Goal: Task Accomplishment & Management: Use online tool/utility

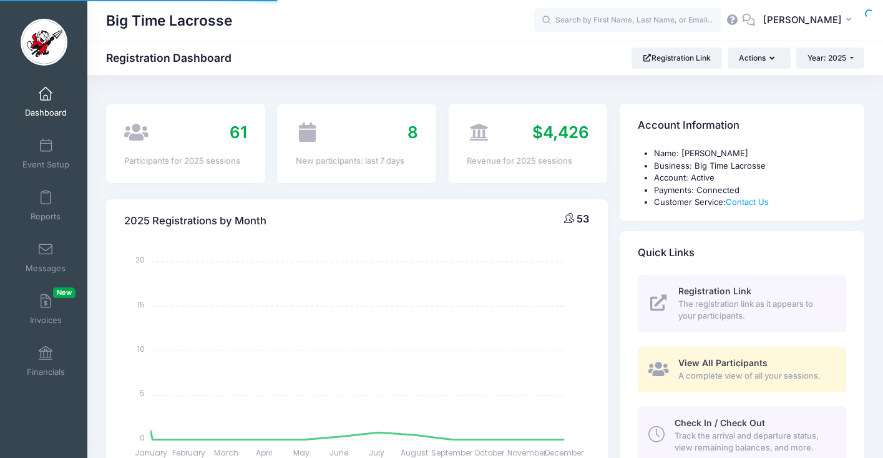
select select
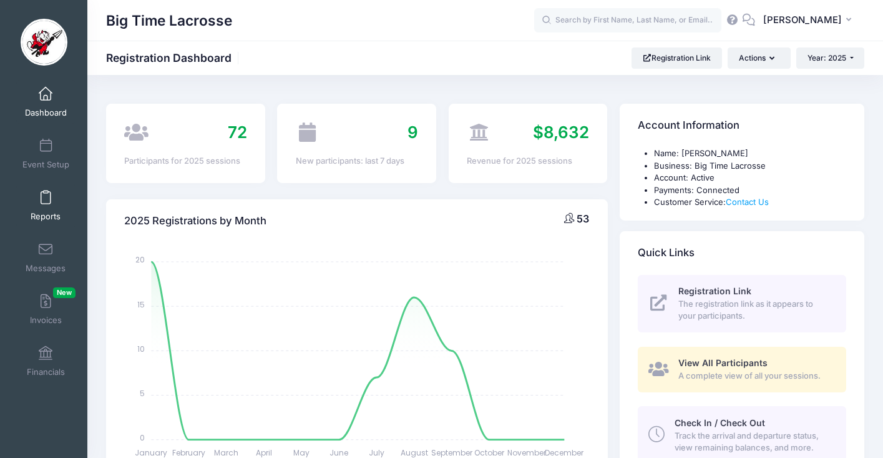
click at [46, 197] on span at bounding box center [46, 198] width 0 height 14
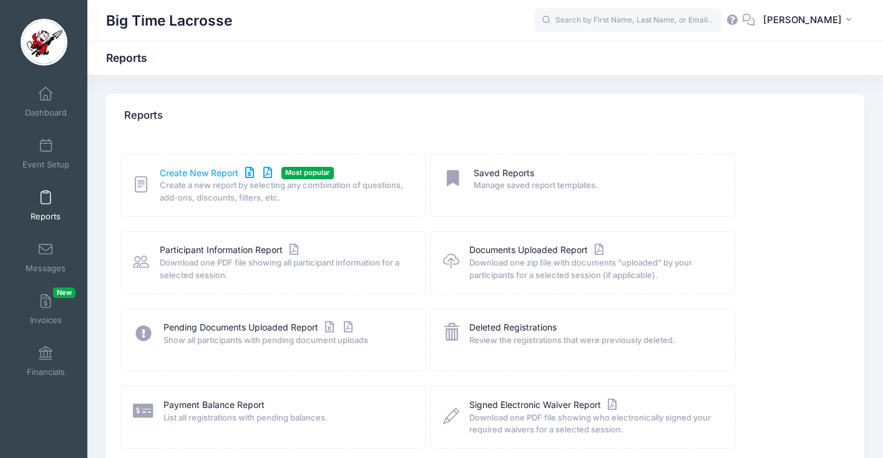
click at [191, 172] on link "Create New Report" at bounding box center [218, 173] width 116 height 13
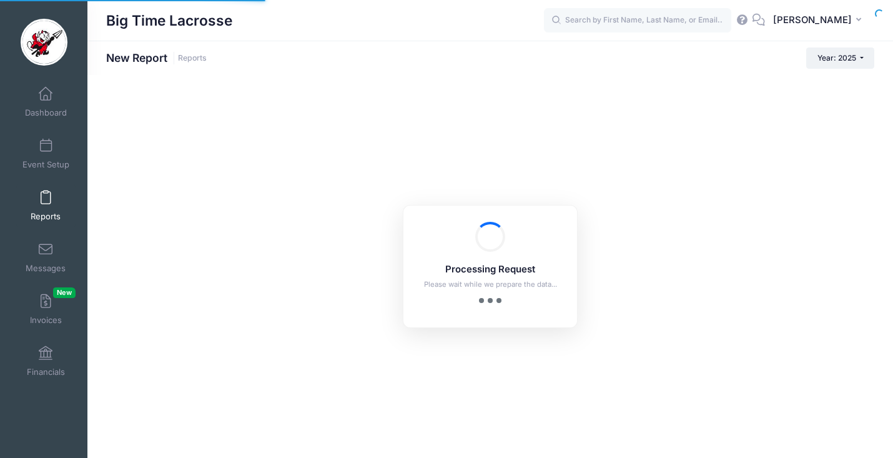
checkbox input "true"
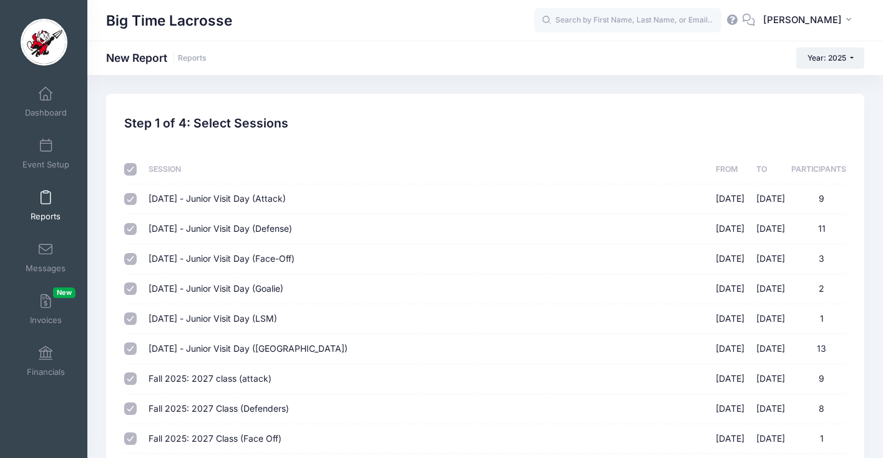
click at [134, 171] on input "checkbox" at bounding box center [130, 169] width 12 height 12
checkbox input "false"
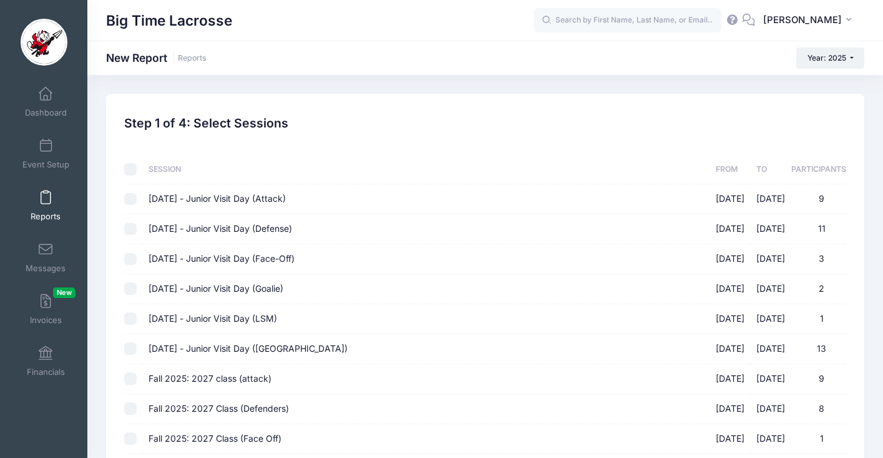
checkbox input "false"
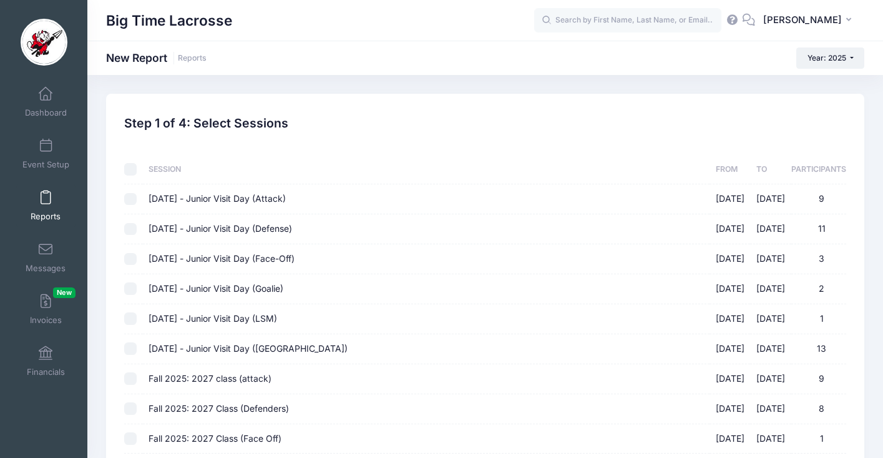
checkbox input "false"
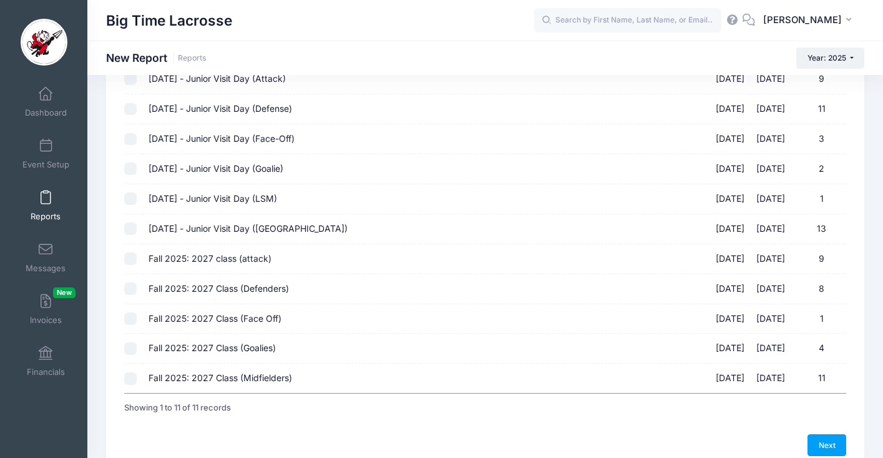
click at [129, 257] on input "Fall 2025: 2027 class (attack) 10/05/2025 - 10/05/2025 9" at bounding box center [130, 258] width 12 height 12
checkbox input "true"
click at [132, 285] on input "Fall 2025: 2027 Class (Defenders) 10/05/2025 - 10/05/2025 8" at bounding box center [130, 288] width 12 height 12
checkbox input "true"
click at [129, 316] on input "Fall 2025: 2027 Class (Face Off) 10/05/2025 - 10/05/2025 1" at bounding box center [130, 318] width 12 height 12
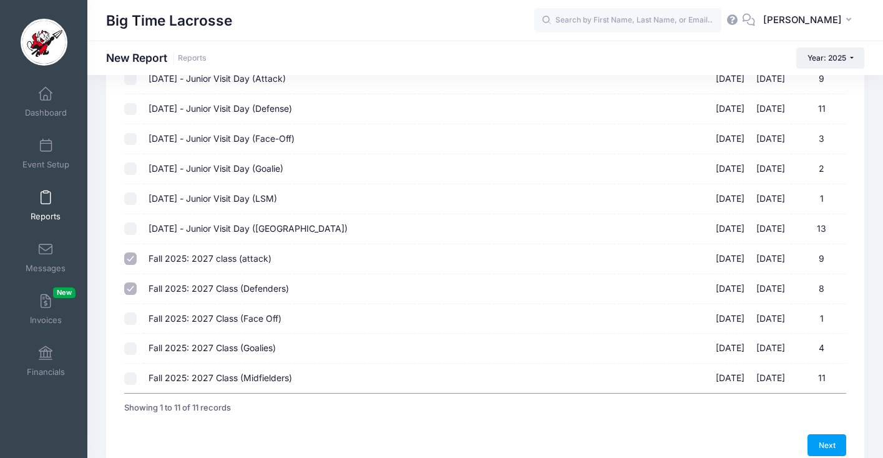
checkbox input "true"
click at [130, 352] on input "Fall 2025: 2027 Class (Goalies) 10/05/2025 - 10/05/2025 4" at bounding box center [130, 348] width 12 height 12
checkbox input "true"
click at [132, 378] on input "Fall 2025: 2027 Class (Midfielders) 10/05/2025 - 10/05/2025 11" at bounding box center [130, 378] width 12 height 12
checkbox input "true"
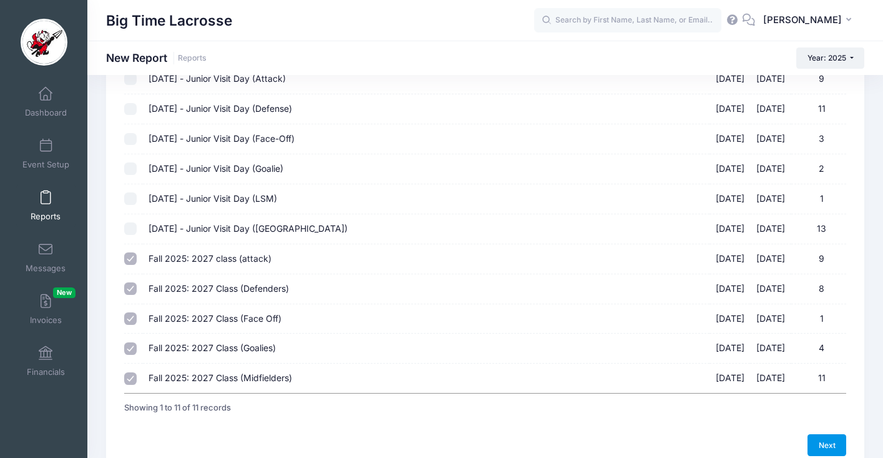
click at [813, 444] on link "Next" at bounding box center [827, 444] width 39 height 21
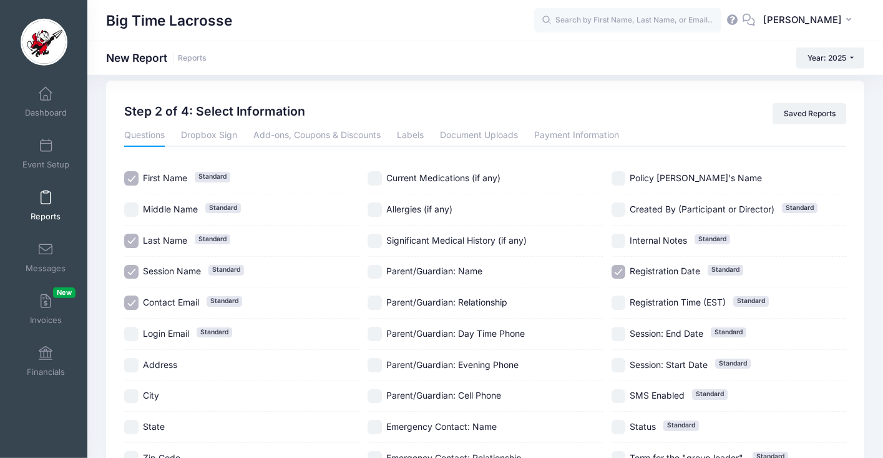
scroll to position [20, 0]
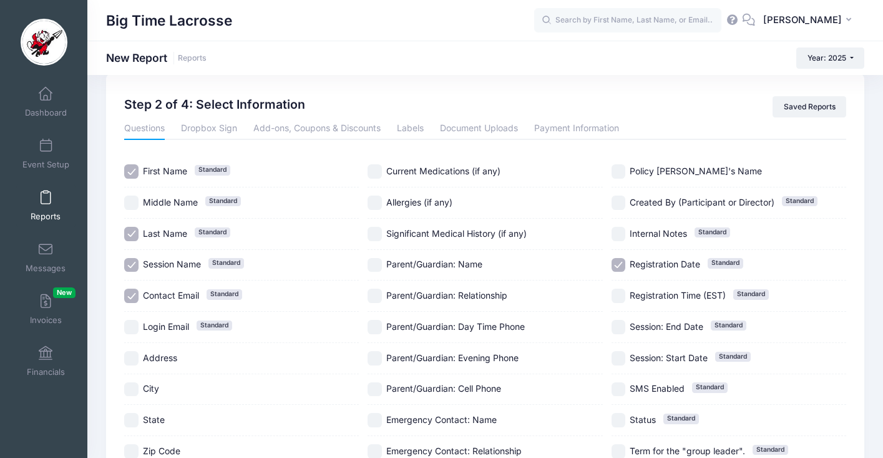
click at [131, 262] on input "Session Name Standard" at bounding box center [131, 265] width 14 height 14
checkbox input "false"
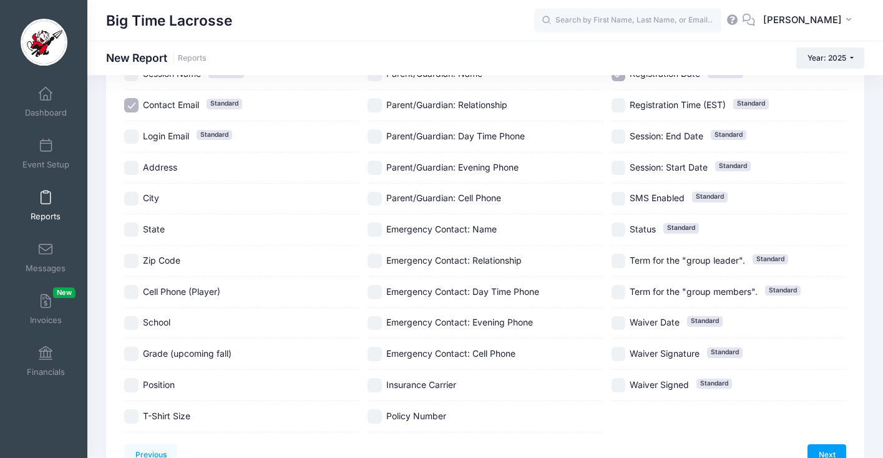
scroll to position [240, 0]
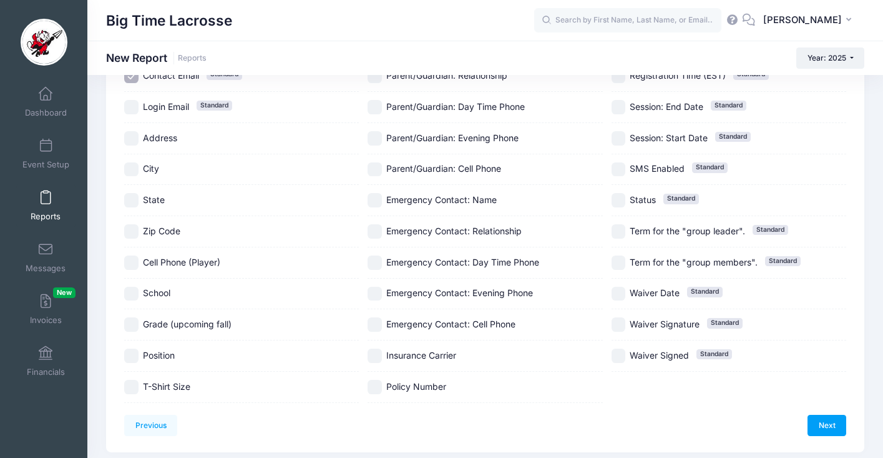
click at [133, 293] on input "School" at bounding box center [131, 293] width 14 height 14
checkbox input "true"
click at [132, 354] on input "Position" at bounding box center [131, 355] width 14 height 14
checkbox input "true"
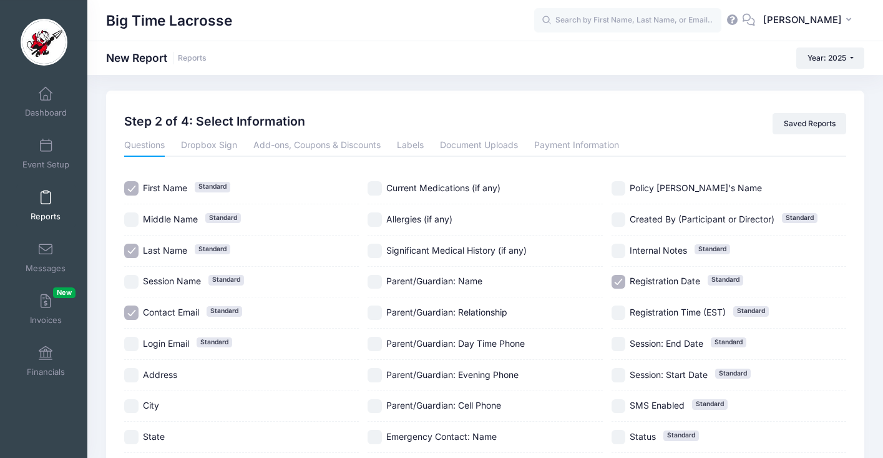
scroll to position [0, 0]
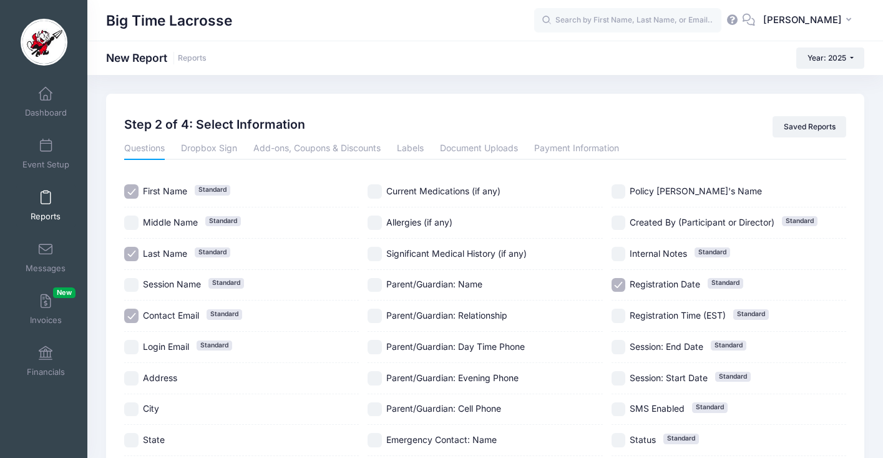
click at [618, 284] on input "Registration Date Standard" at bounding box center [619, 285] width 14 height 14
checkbox input "false"
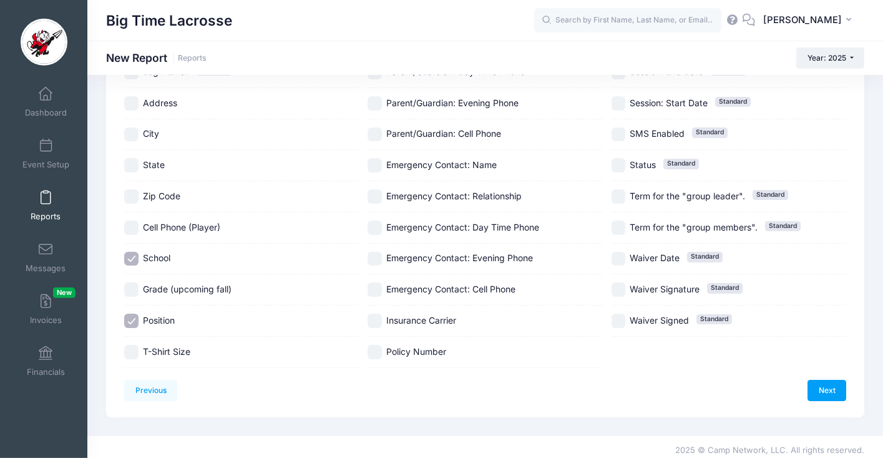
scroll to position [281, 0]
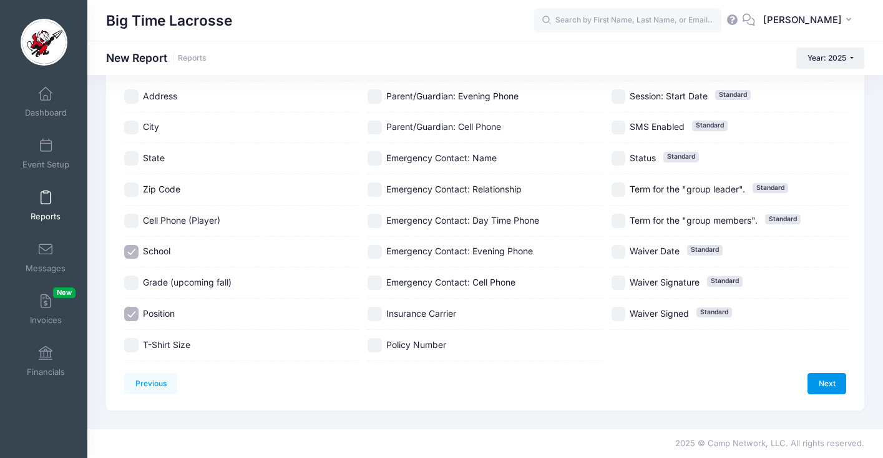
click at [821, 386] on link "Next" at bounding box center [827, 383] width 39 height 21
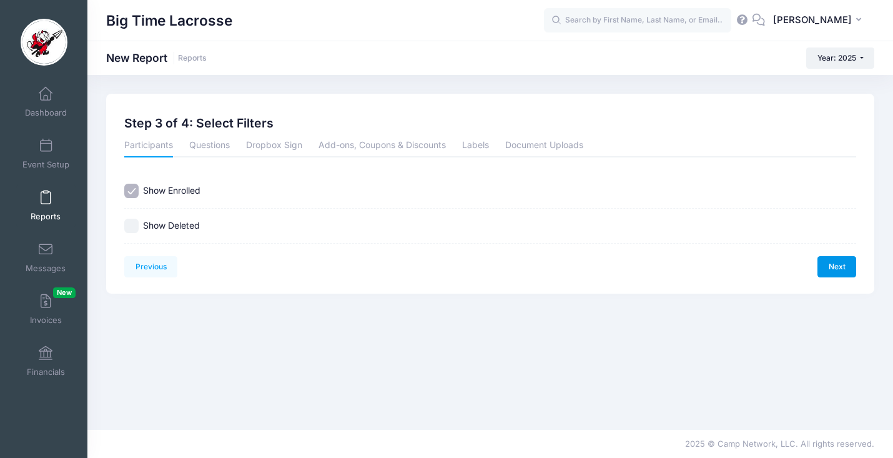
click at [838, 260] on link "Next" at bounding box center [836, 266] width 39 height 21
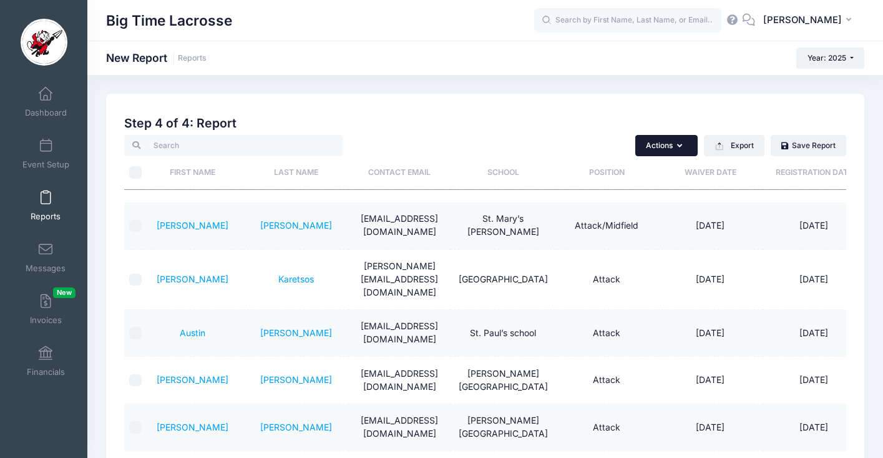
click at [665, 149] on button "Actions" at bounding box center [666, 145] width 62 height 21
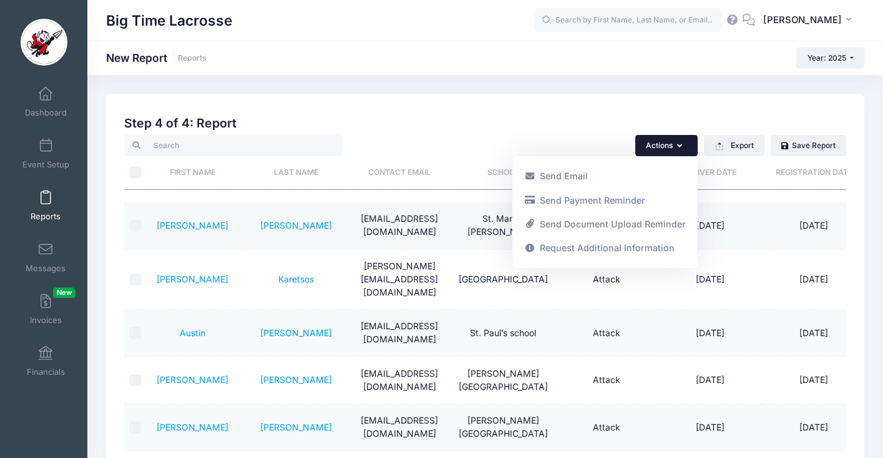
click at [587, 114] on div "Created By Participant Added by Director Step 1 of 4: Select Sessions Sessions …" at bounding box center [485, 339] width 722 height 459
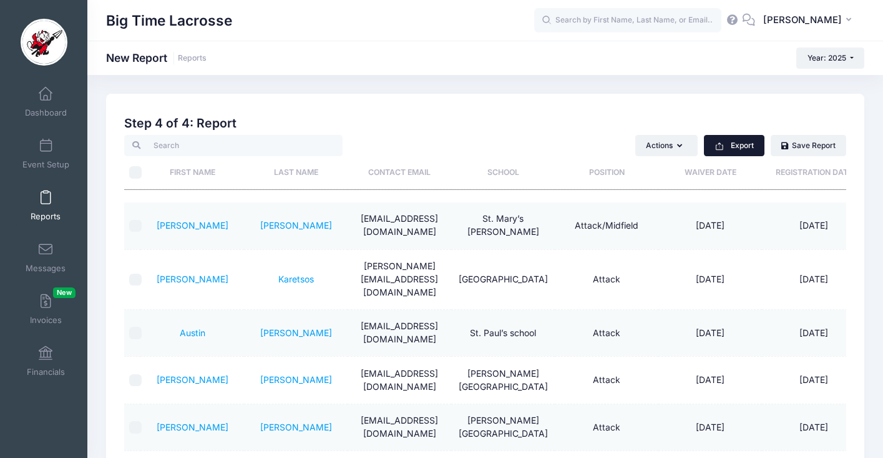
click at [734, 149] on button "Export" at bounding box center [734, 145] width 61 height 21
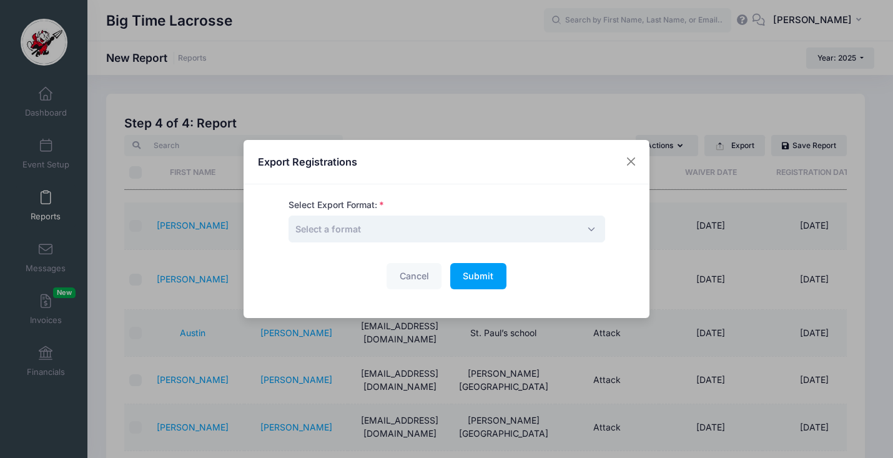
click at [493, 225] on span "Select a format" at bounding box center [446, 228] width 316 height 27
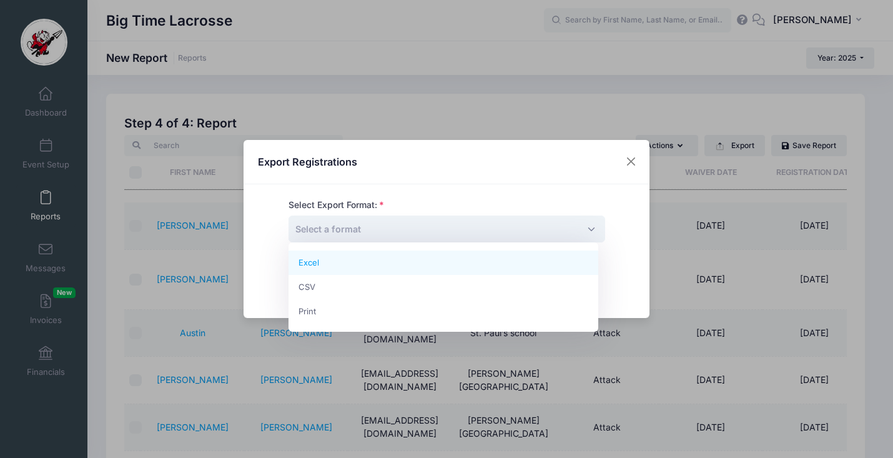
select select "excel"
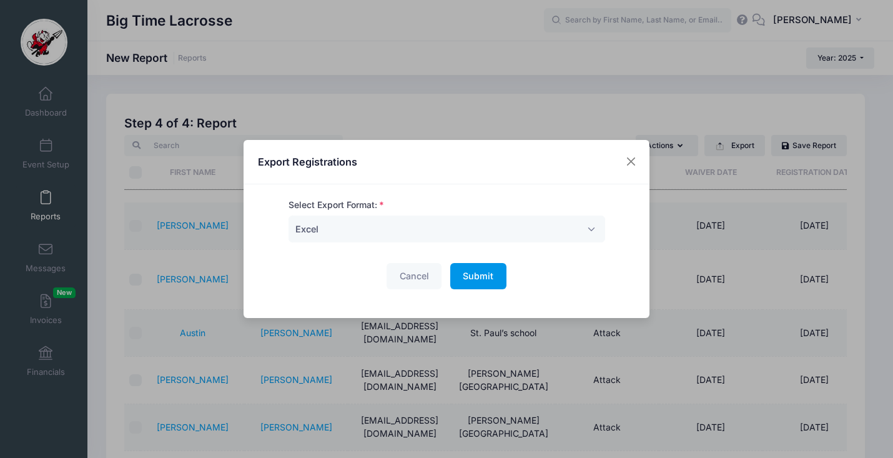
click at [481, 275] on span "Submit" at bounding box center [477, 275] width 31 height 11
